Goal: Ask a question

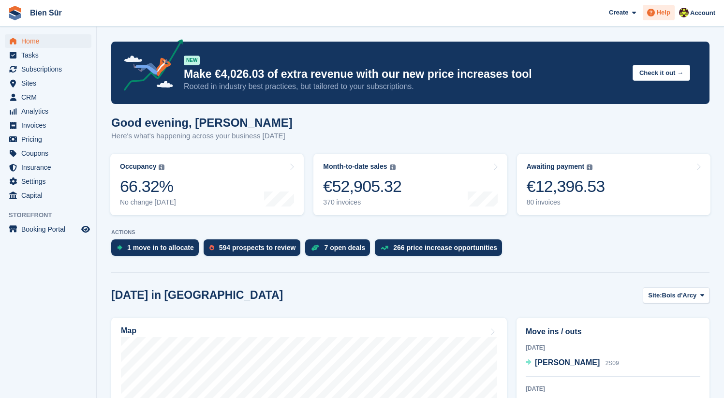
click at [655, 14] on span at bounding box center [651, 13] width 12 height 12
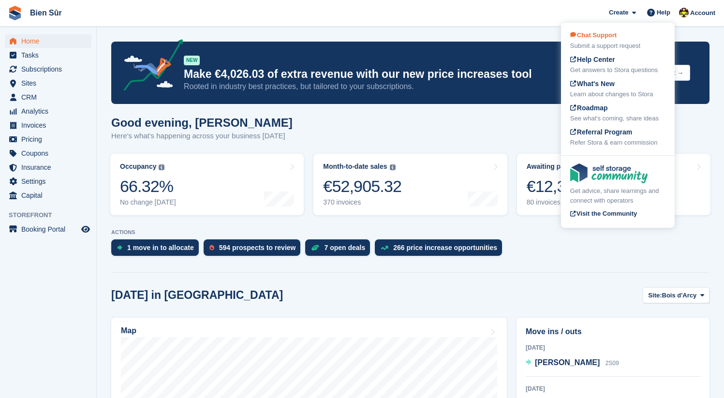
click at [612, 39] on div "Chat Support Submit a support request" at bounding box center [617, 40] width 95 height 20
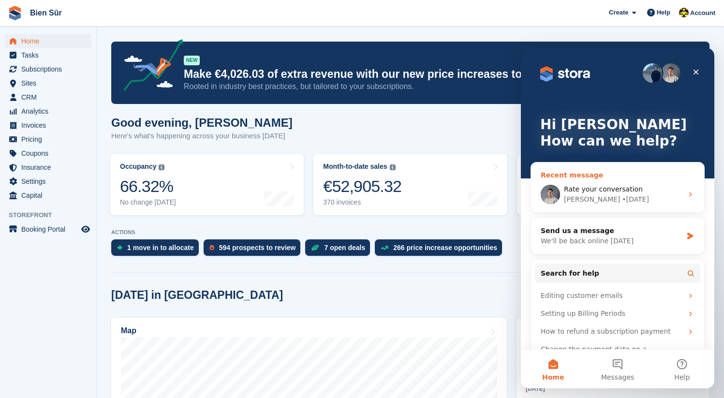
scroll to position [29, 0]
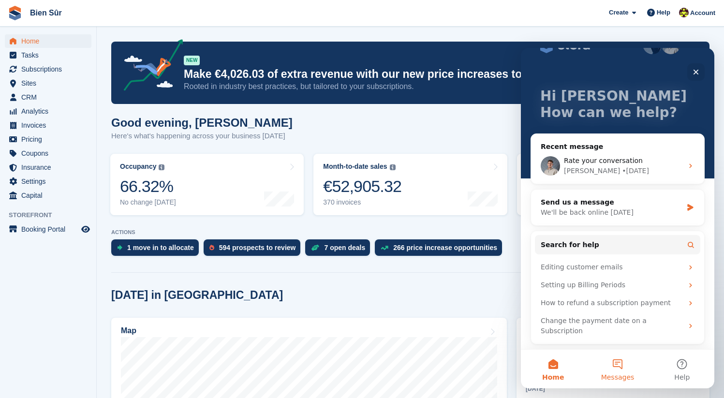
click at [610, 358] on button "Messages" at bounding box center [617, 369] width 64 height 39
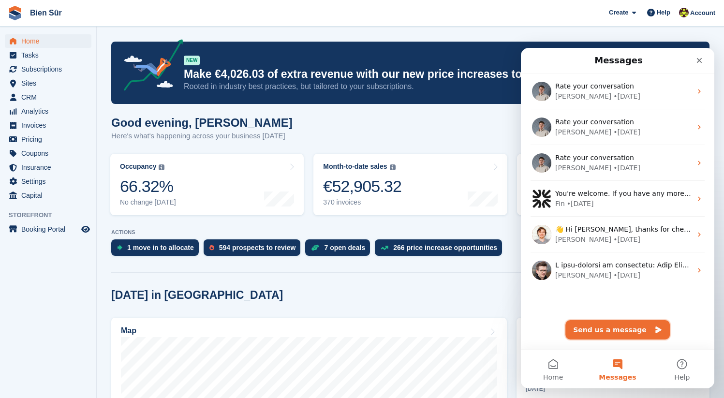
click at [624, 331] on button "Send us a message" at bounding box center [617, 329] width 104 height 19
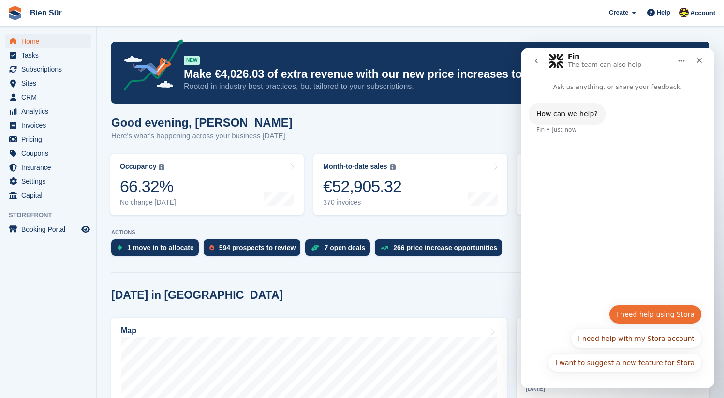
click at [637, 318] on button "I need help using Stora" at bounding box center [655, 314] width 93 height 19
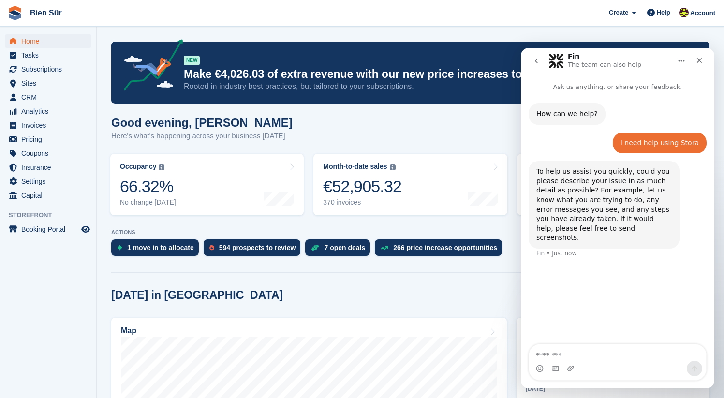
click at [580, 357] on textarea "Message…" at bounding box center [617, 352] width 177 height 16
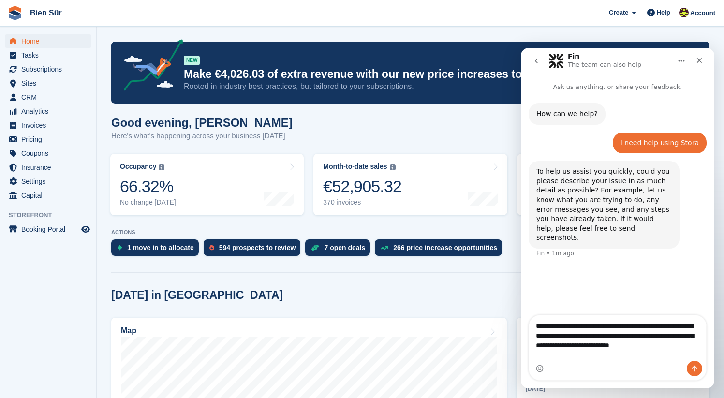
type textarea "**********"
click at [687, 364] on div "Intercom messenger" at bounding box center [694, 368] width 15 height 15
click at [694, 368] on icon "Send a message…" at bounding box center [695, 369] width 8 height 8
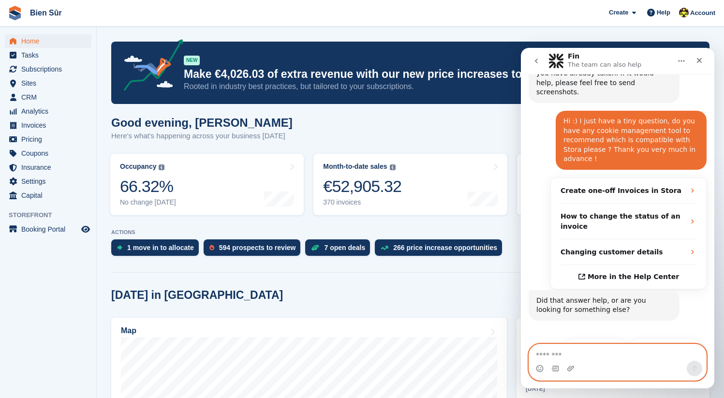
scroll to position [148, 0]
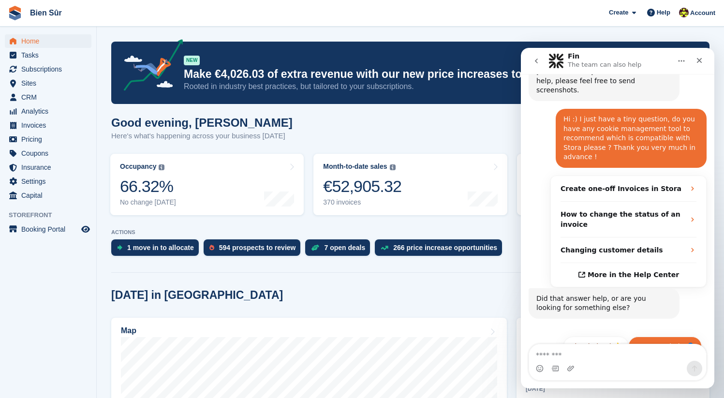
click at [655, 337] on button "Get more help 👤" at bounding box center [665, 346] width 74 height 19
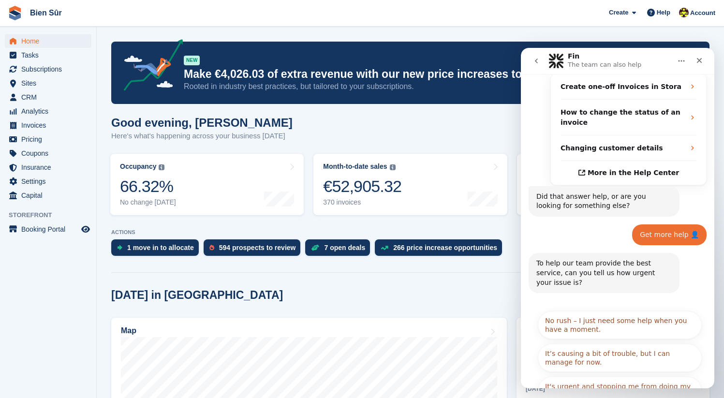
scroll to position [253, 0]
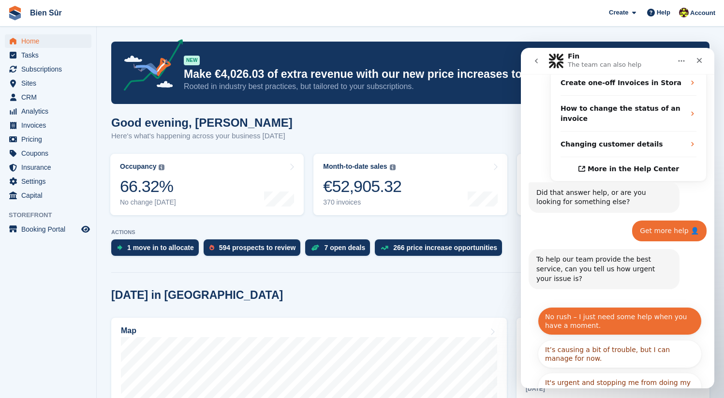
click at [571, 307] on button "No rush – I just need some help when you have a moment." at bounding box center [620, 321] width 164 height 28
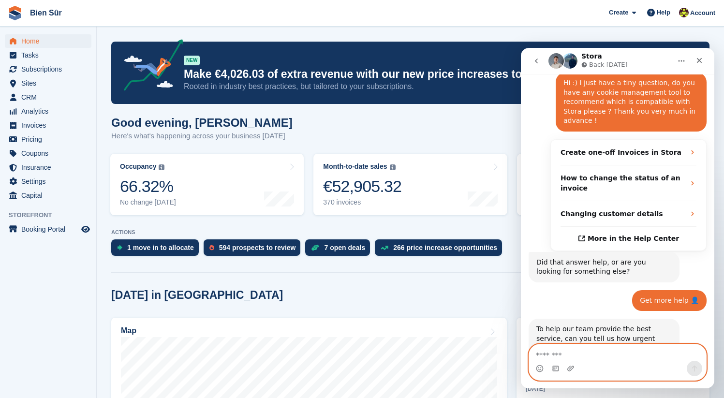
scroll to position [326, 0]
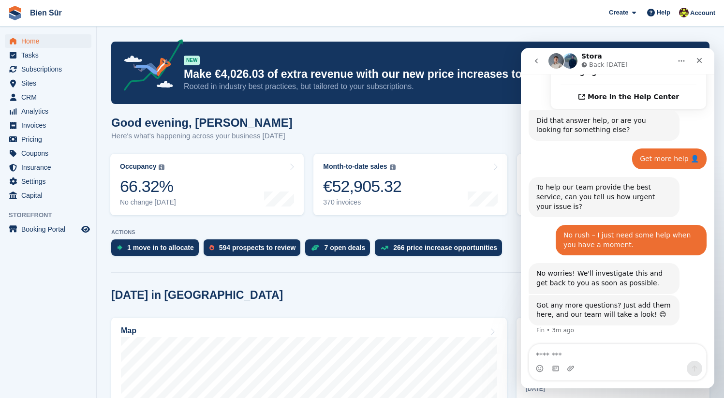
click at [537, 62] on icon "go back" at bounding box center [537, 61] width 8 height 8
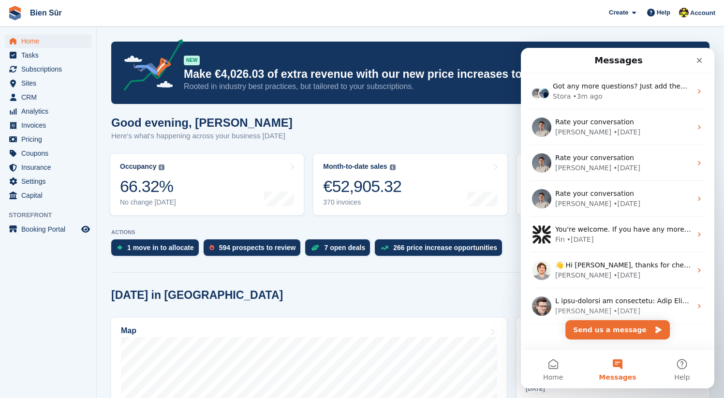
scroll to position [0, 0]
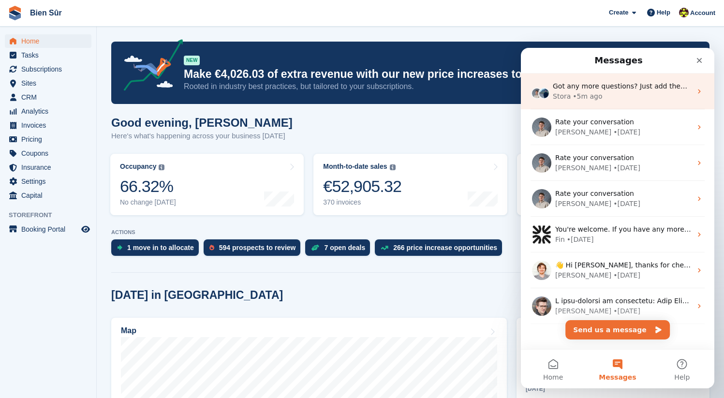
click at [616, 99] on div "Stora • 5m ago" at bounding box center [622, 96] width 139 height 10
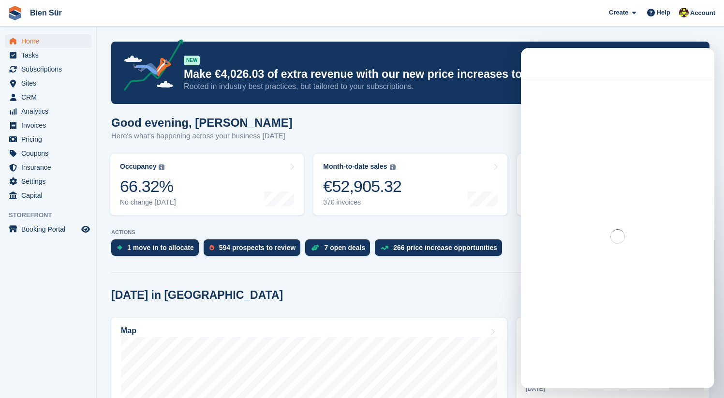
scroll to position [326, 0]
